Goal: Find contact information: Obtain details needed to contact an individual or organization

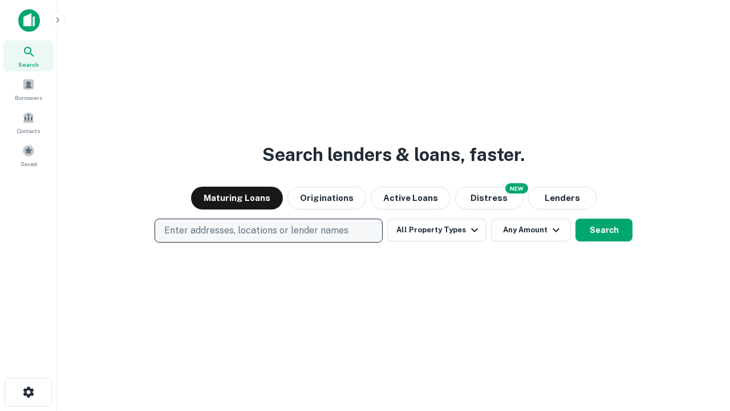
click at [268, 231] on p "Enter addresses, locations or lender names" at bounding box center [256, 231] width 184 height 14
type input "**********"
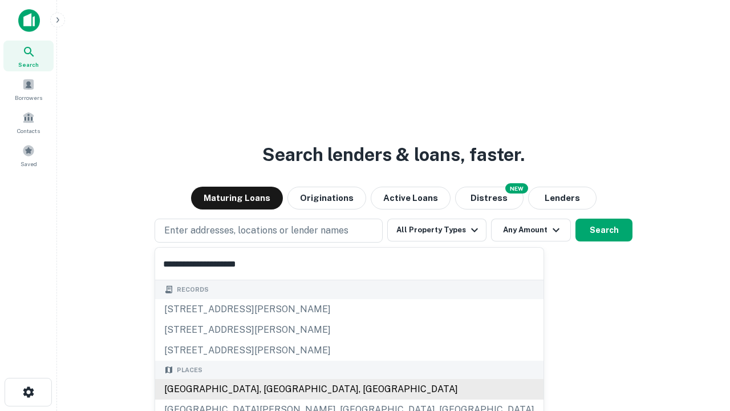
click at [273, 389] on div "Santa Monica, CA, USA" at bounding box center [349, 389] width 389 height 21
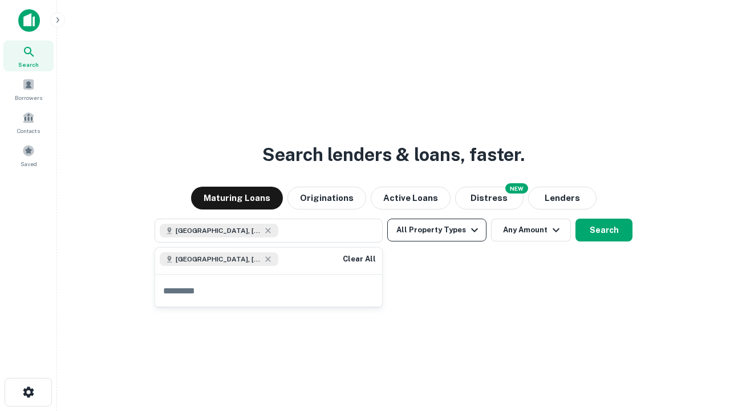
click at [437, 230] on button "All Property Types" at bounding box center [436, 230] width 99 height 23
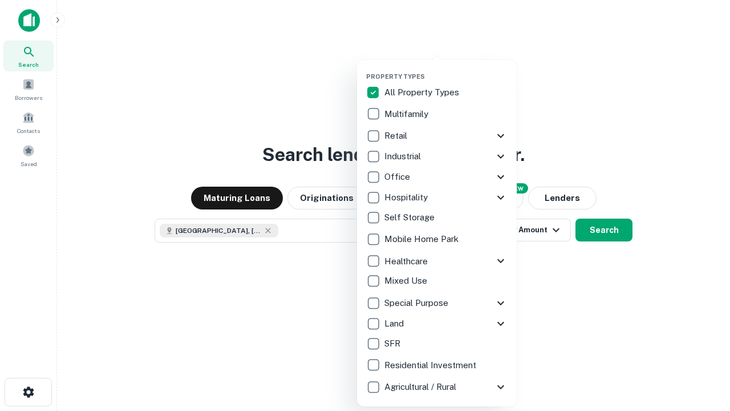
click at [446, 69] on button "button" at bounding box center [446, 69] width 160 height 1
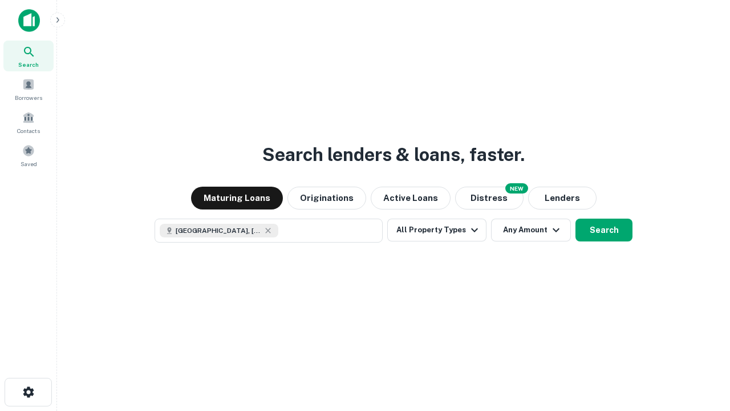
scroll to position [18, 0]
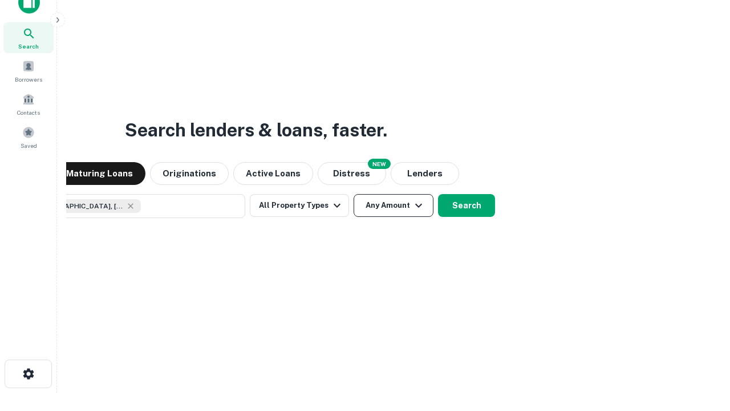
click at [354, 194] on button "Any Amount" at bounding box center [394, 205] width 80 height 23
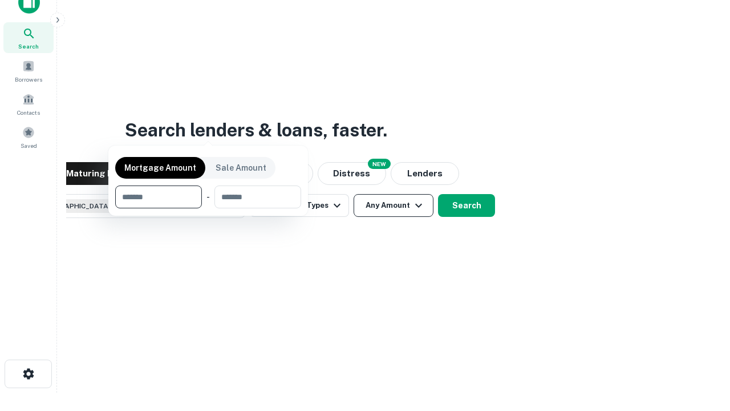
scroll to position [82, 323]
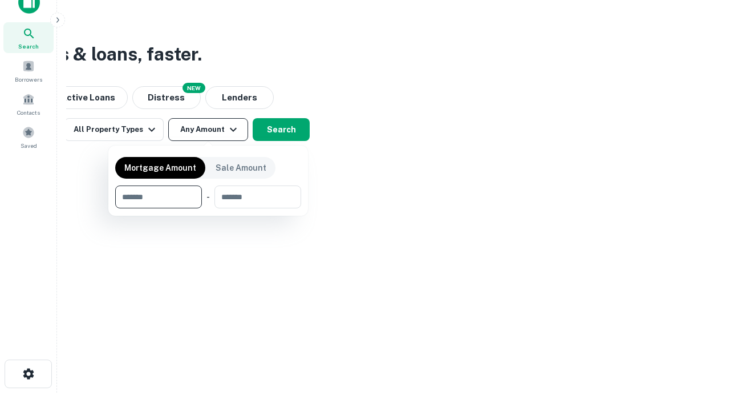
type input "*******"
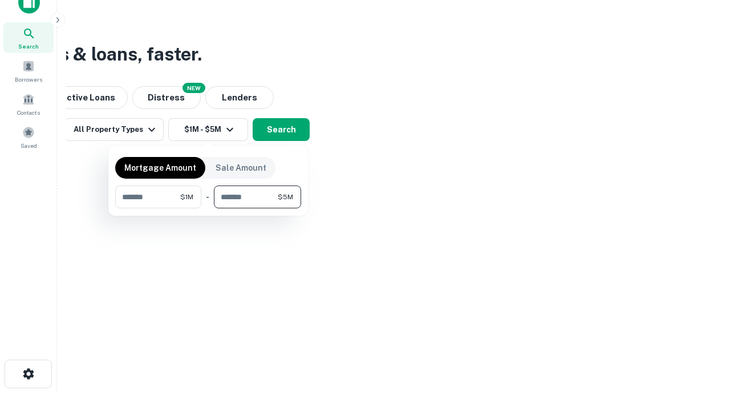
type input "*******"
click at [208, 208] on button "button" at bounding box center [208, 208] width 186 height 1
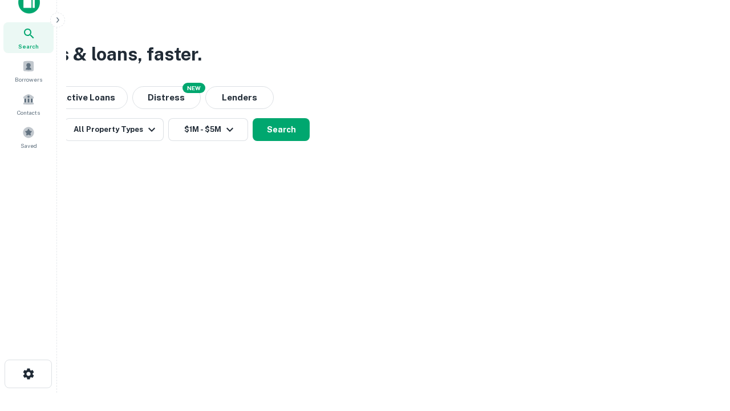
scroll to position [18, 0]
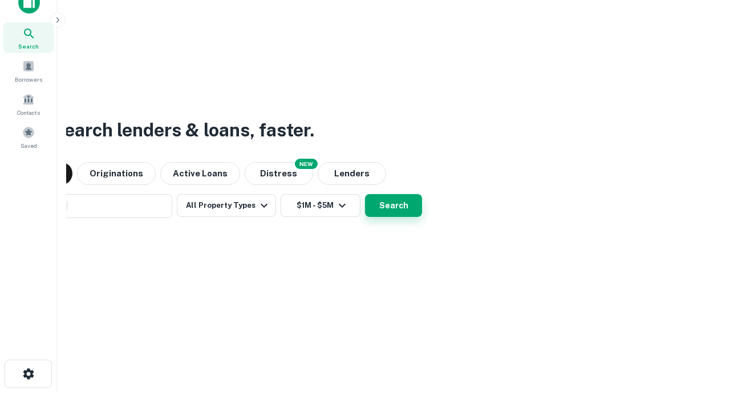
click at [365, 194] on button "Search" at bounding box center [393, 205] width 57 height 23
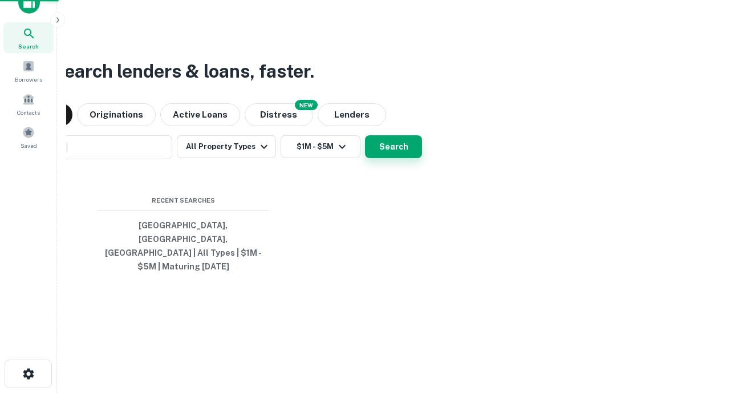
scroll to position [37, 323]
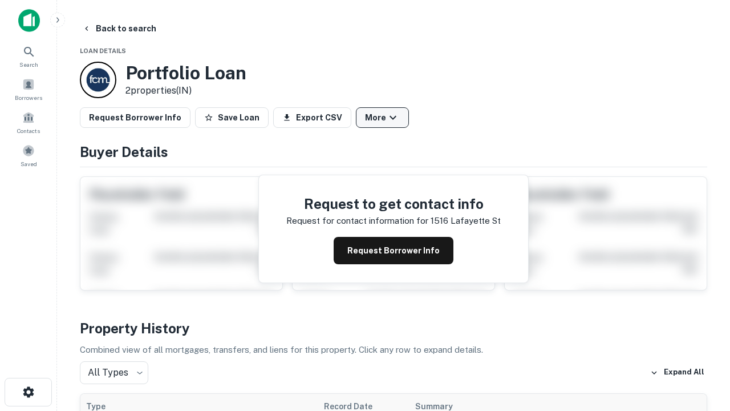
click at [382, 118] on button "More" at bounding box center [382, 117] width 53 height 21
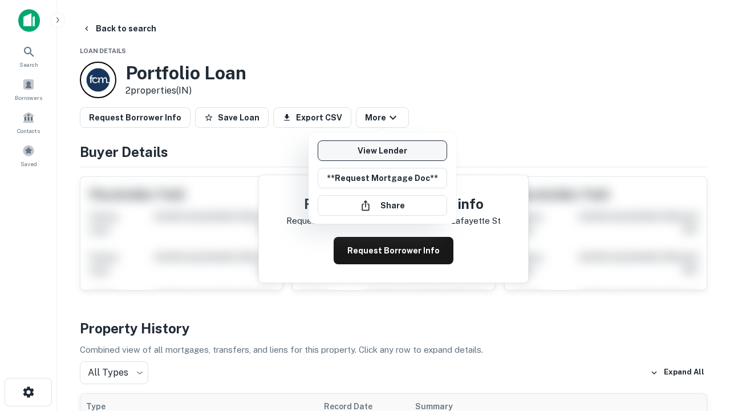
click at [382, 151] on link "View Lender" at bounding box center [383, 150] width 130 height 21
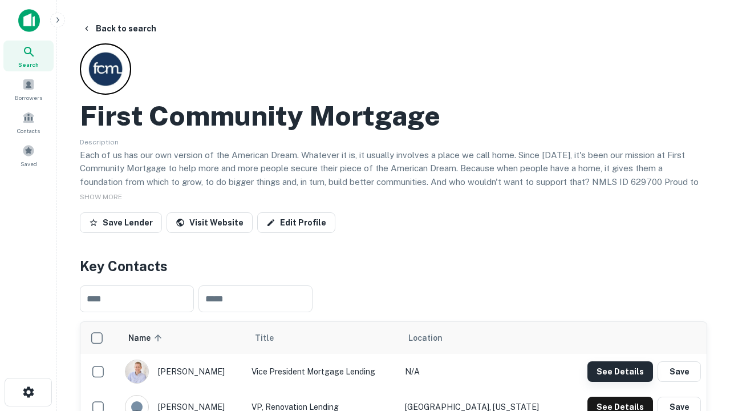
click at [620, 371] on button "See Details" at bounding box center [621, 371] width 66 height 21
